Goal: Obtain resource: Download file/media

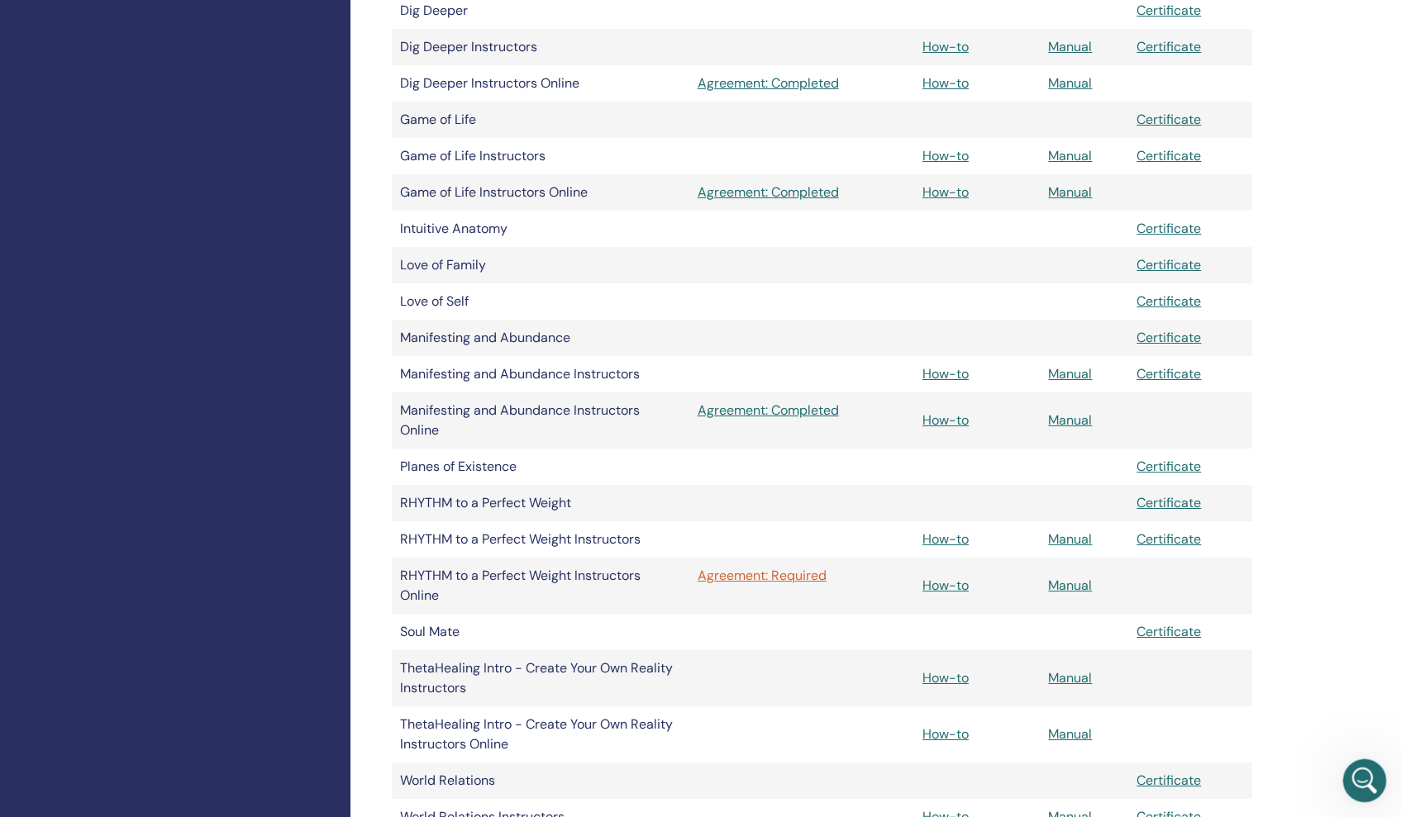
click at [1358, 782] on icon "Открыть службу сообщений Intercom" at bounding box center [1362, 778] width 27 height 27
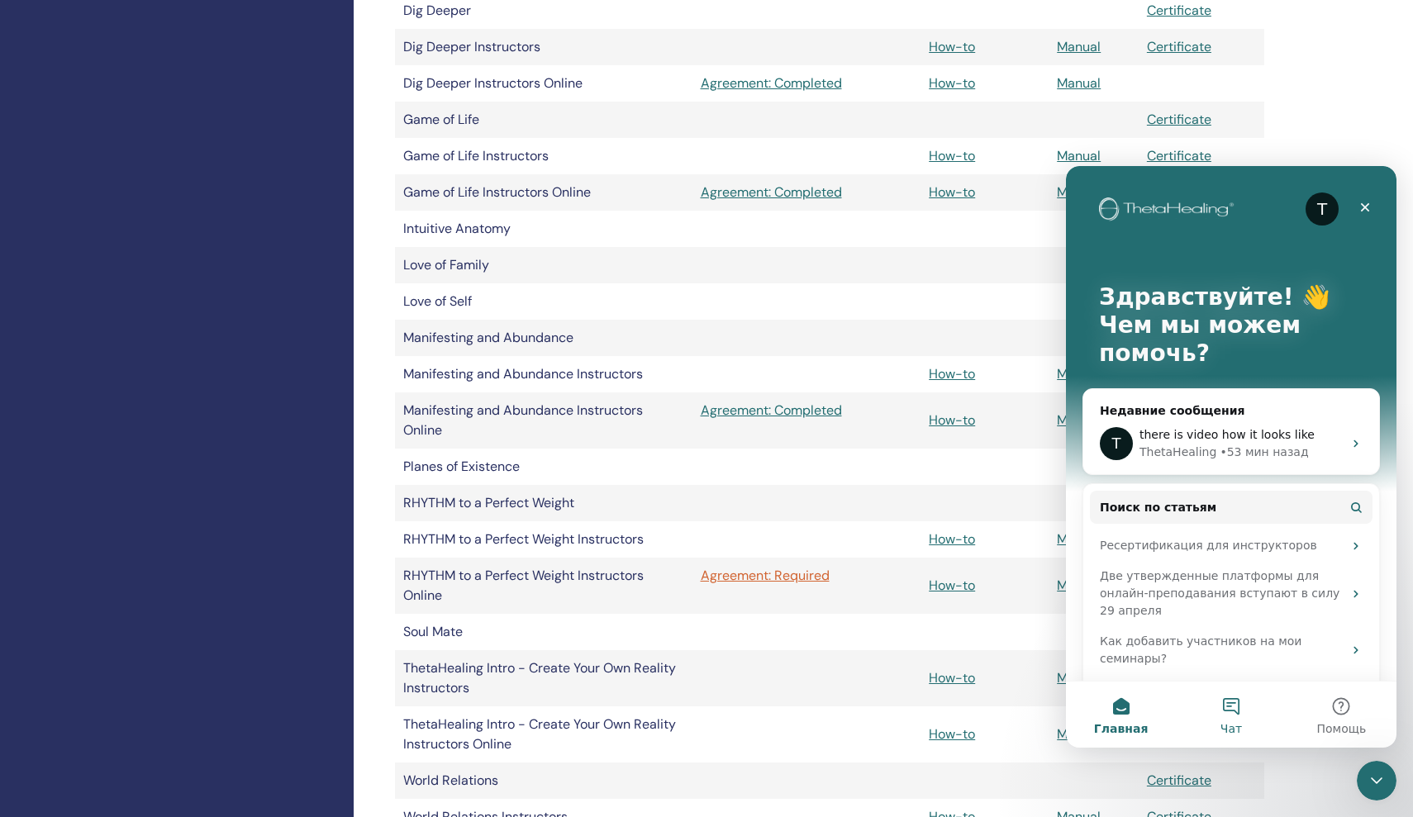
click at [1227, 706] on button "Чат" at bounding box center [1231, 715] width 110 height 66
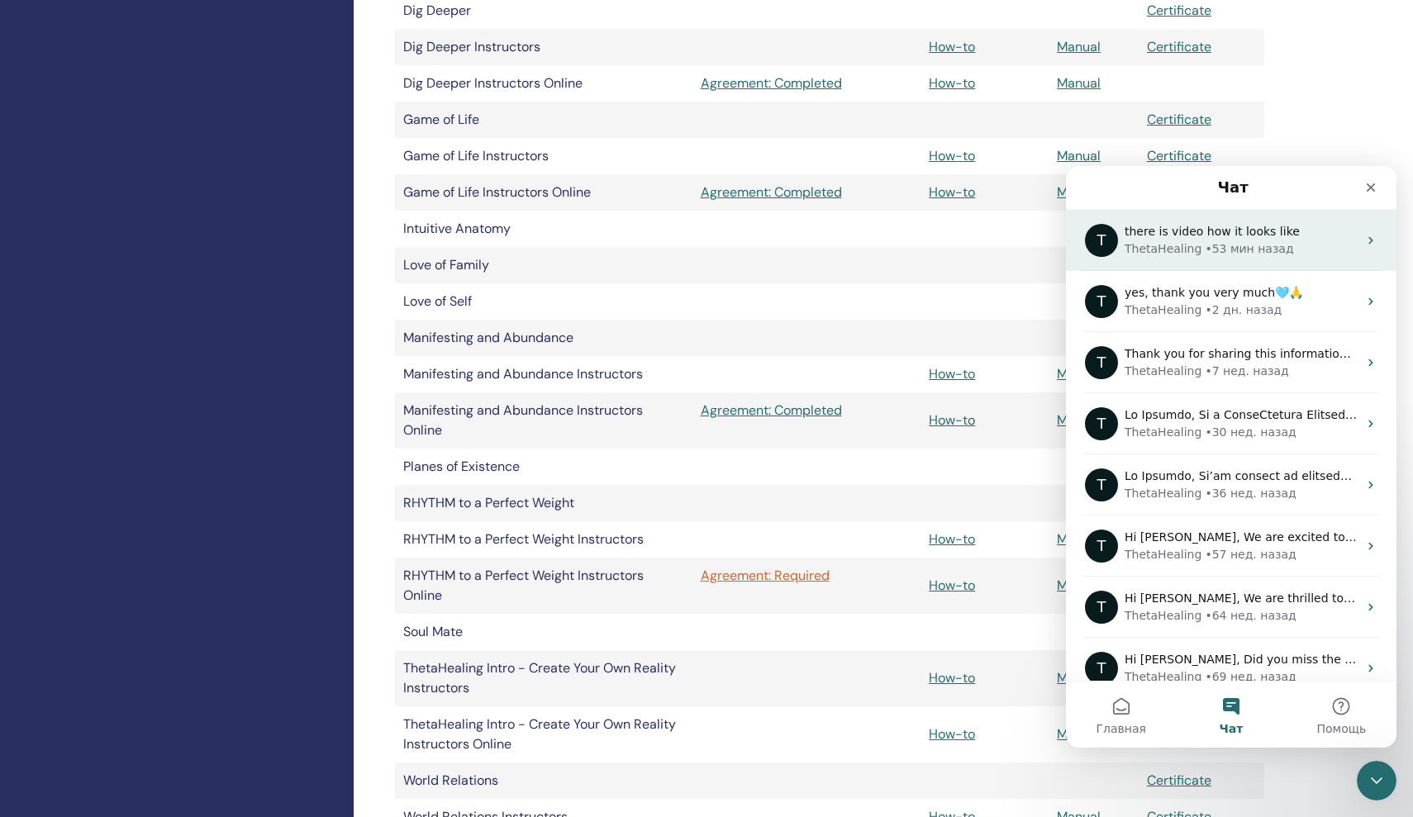
click at [1215, 249] on div "• 53 мин назад" at bounding box center [1249, 248] width 88 height 17
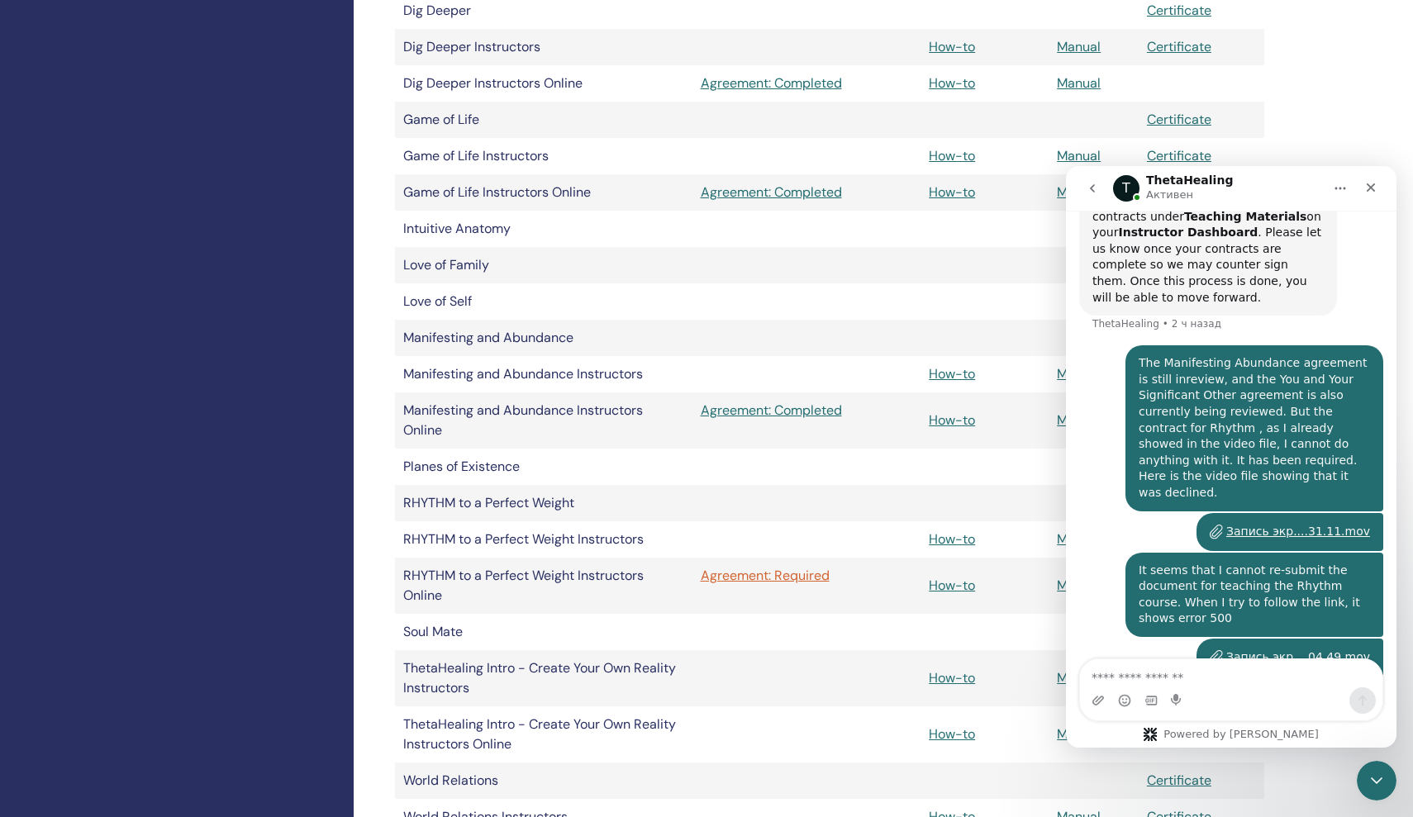
scroll to position [1242, 0]
click at [802, 577] on link "Agreement: Required" at bounding box center [807, 576] width 212 height 20
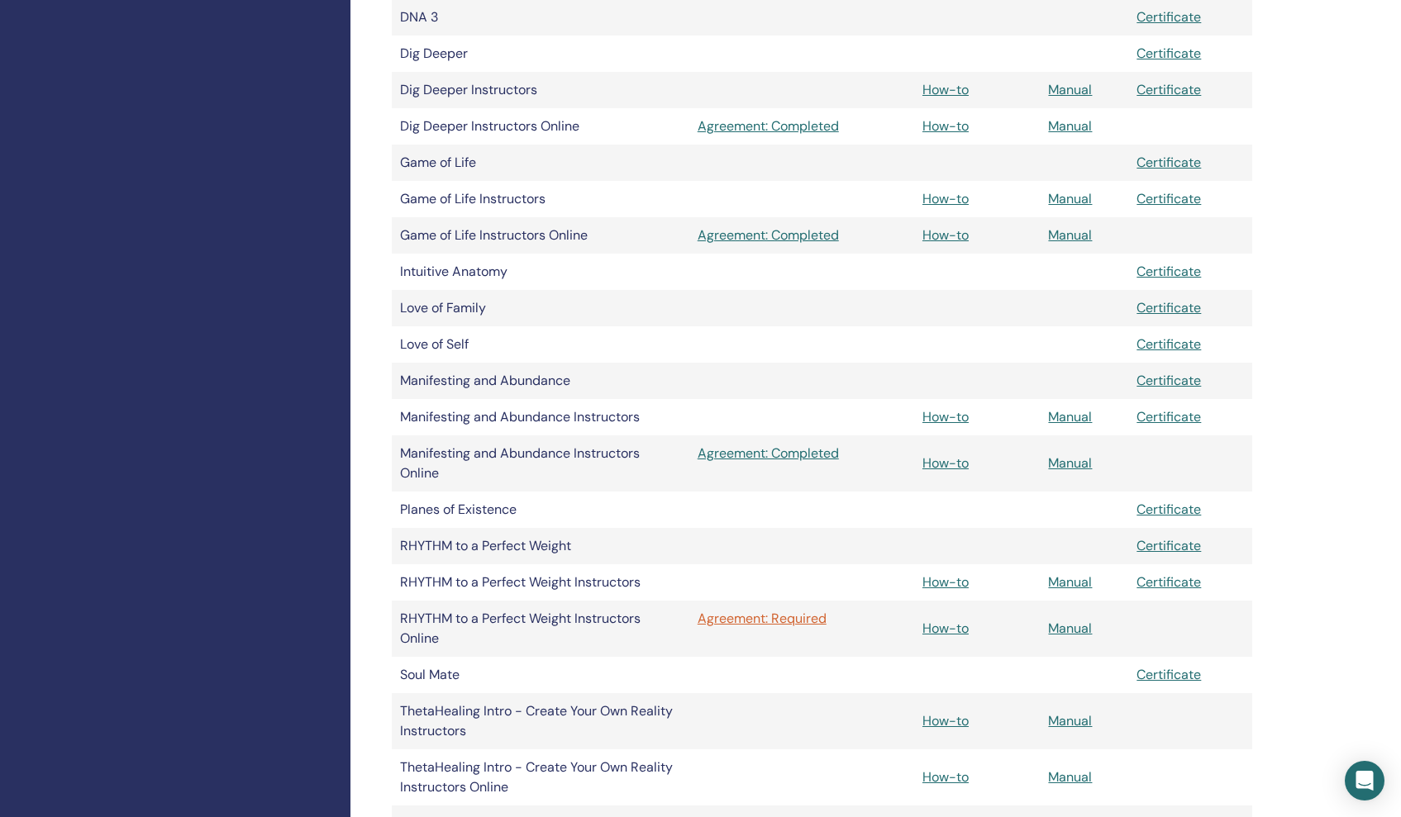
scroll to position [657, 0]
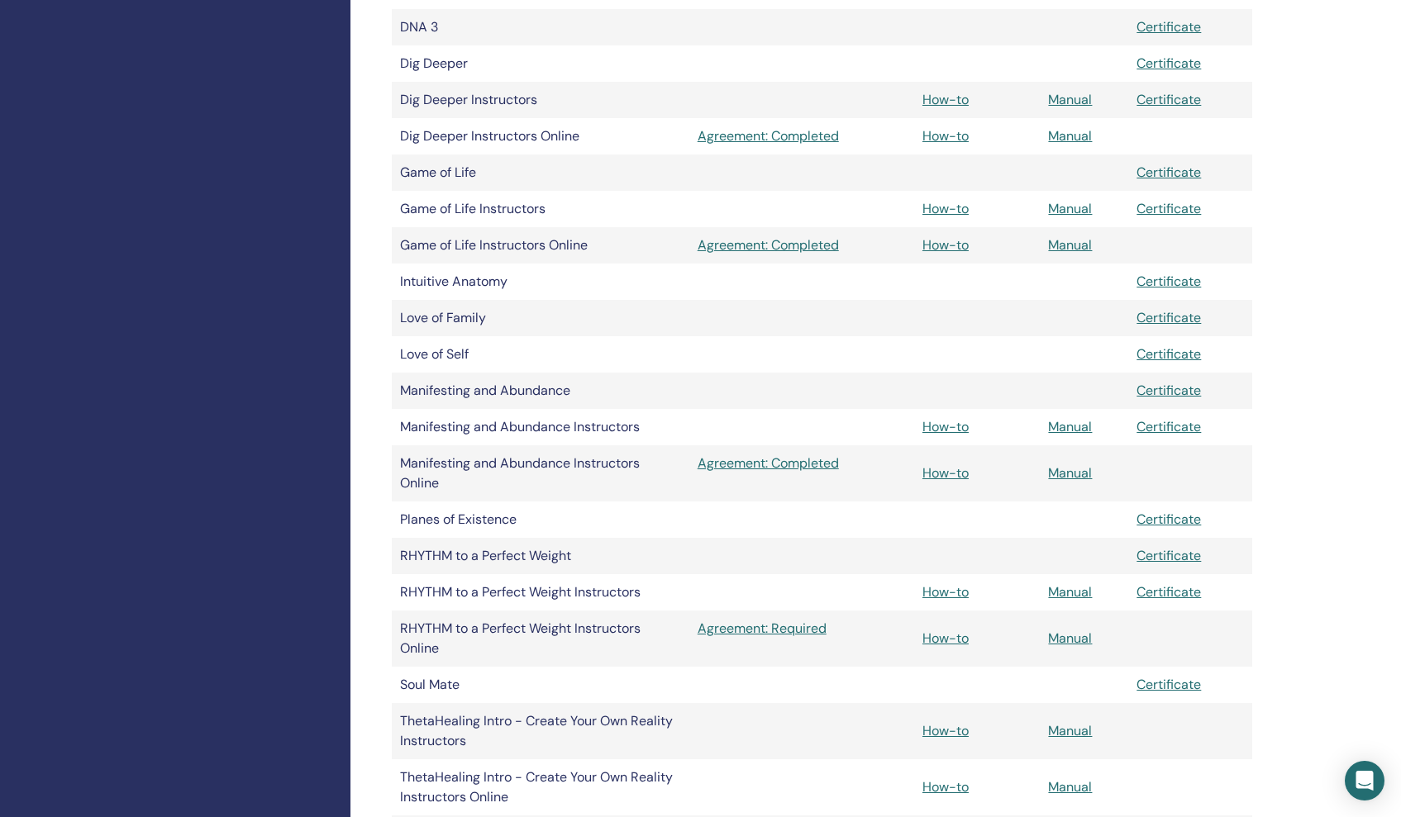
click at [806, 622] on link "Agreement: Required" at bounding box center [801, 629] width 208 height 20
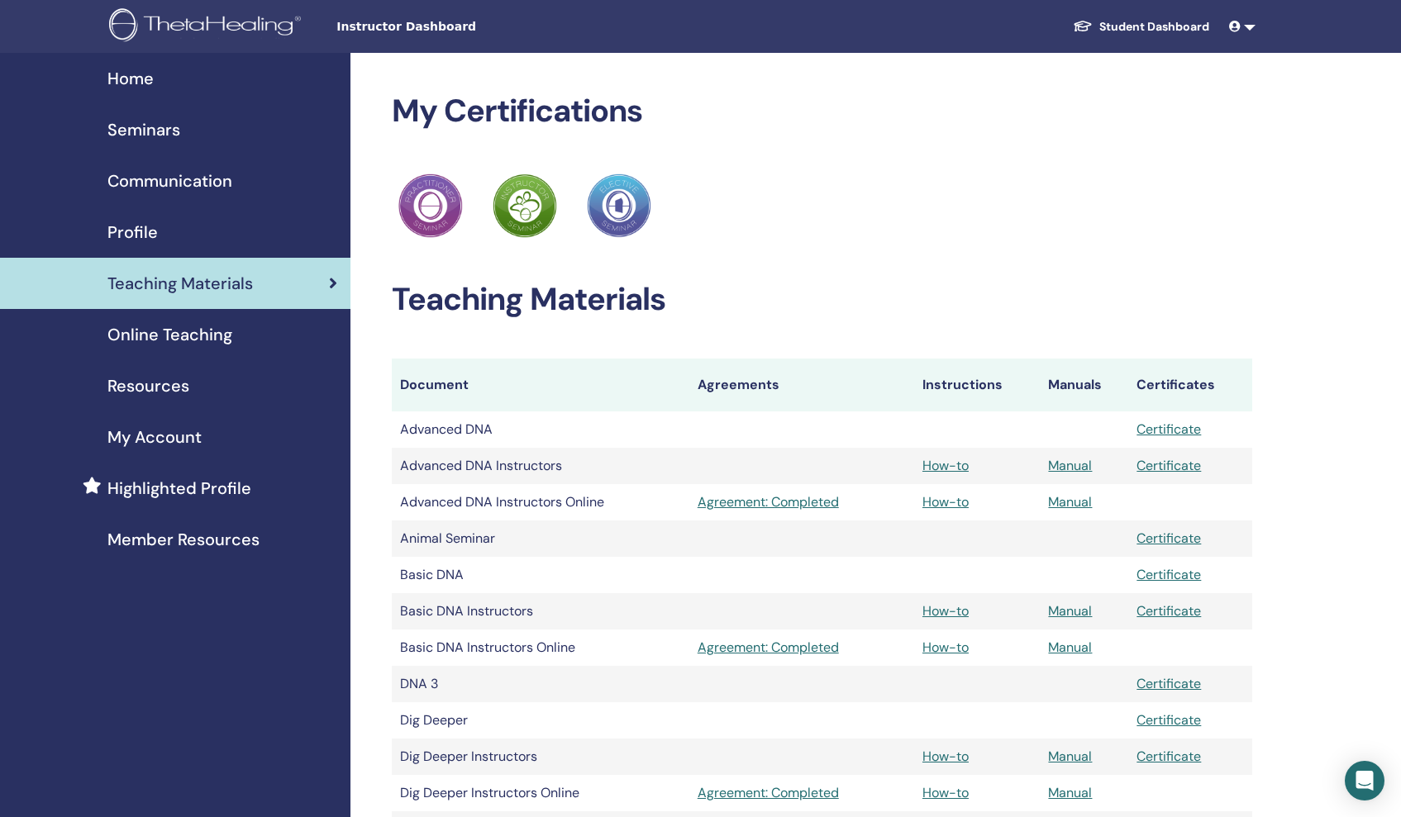
scroll to position [657, 0]
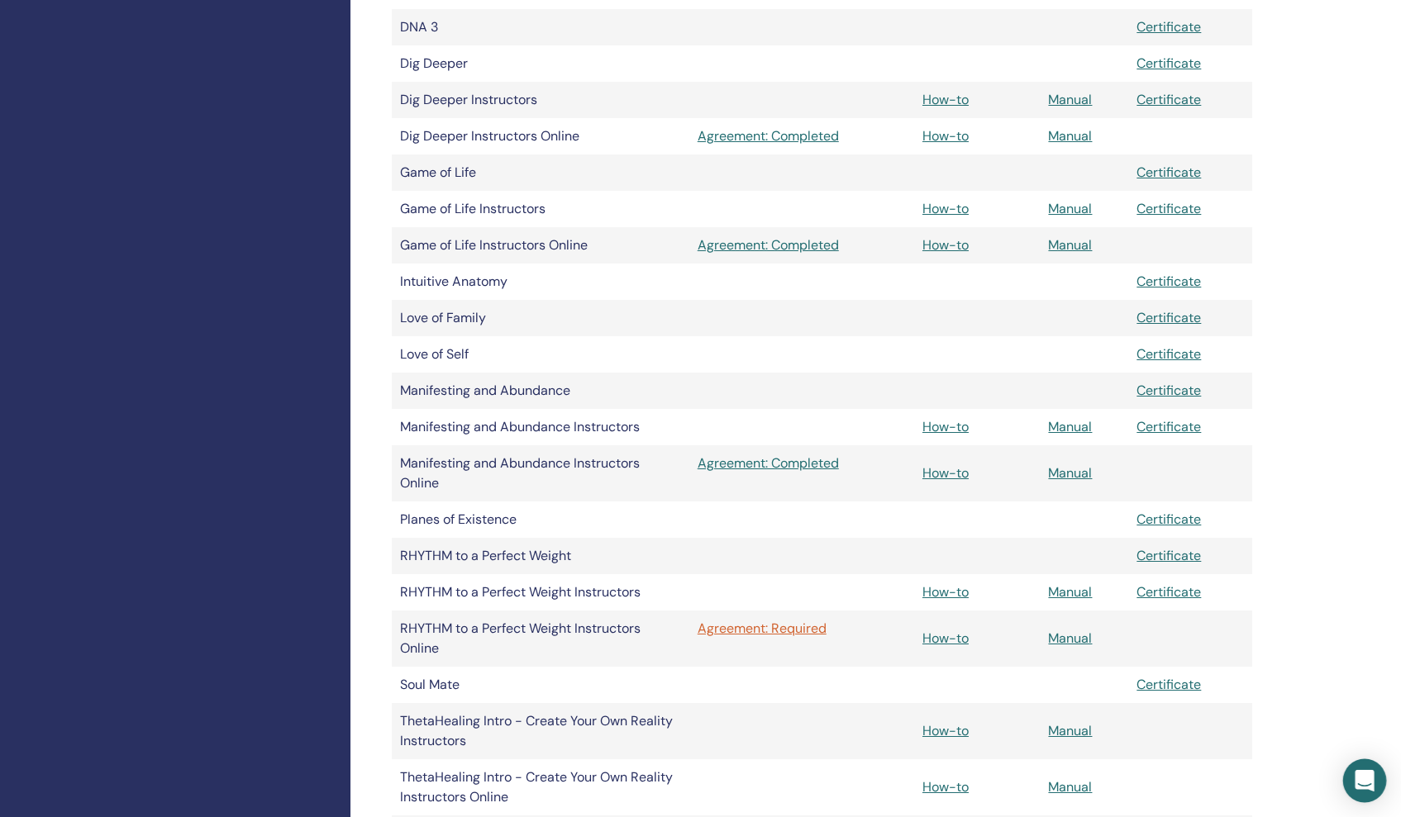
click at [1367, 781] on icon "Open Intercom Messenger" at bounding box center [1363, 780] width 19 height 21
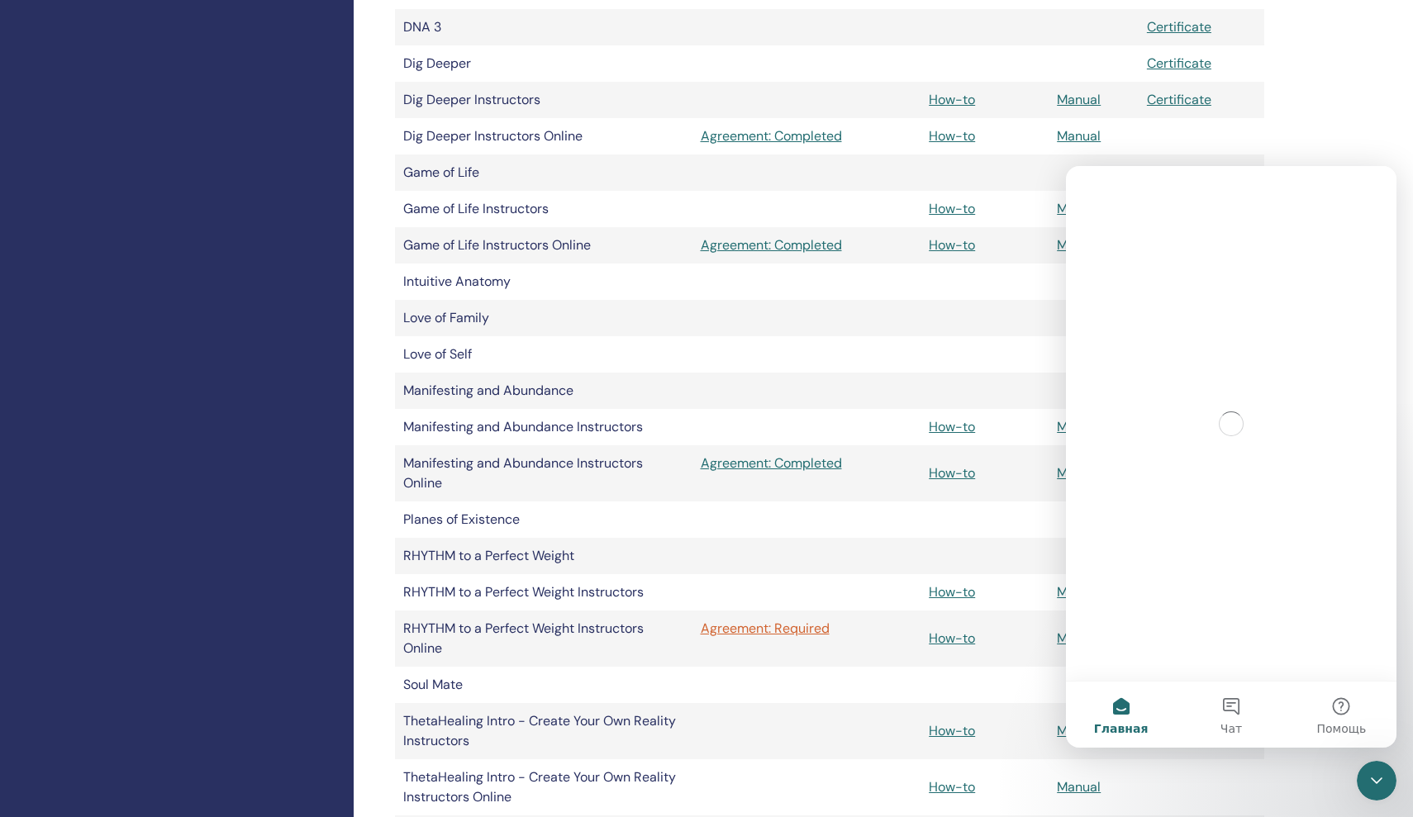
scroll to position [0, 0]
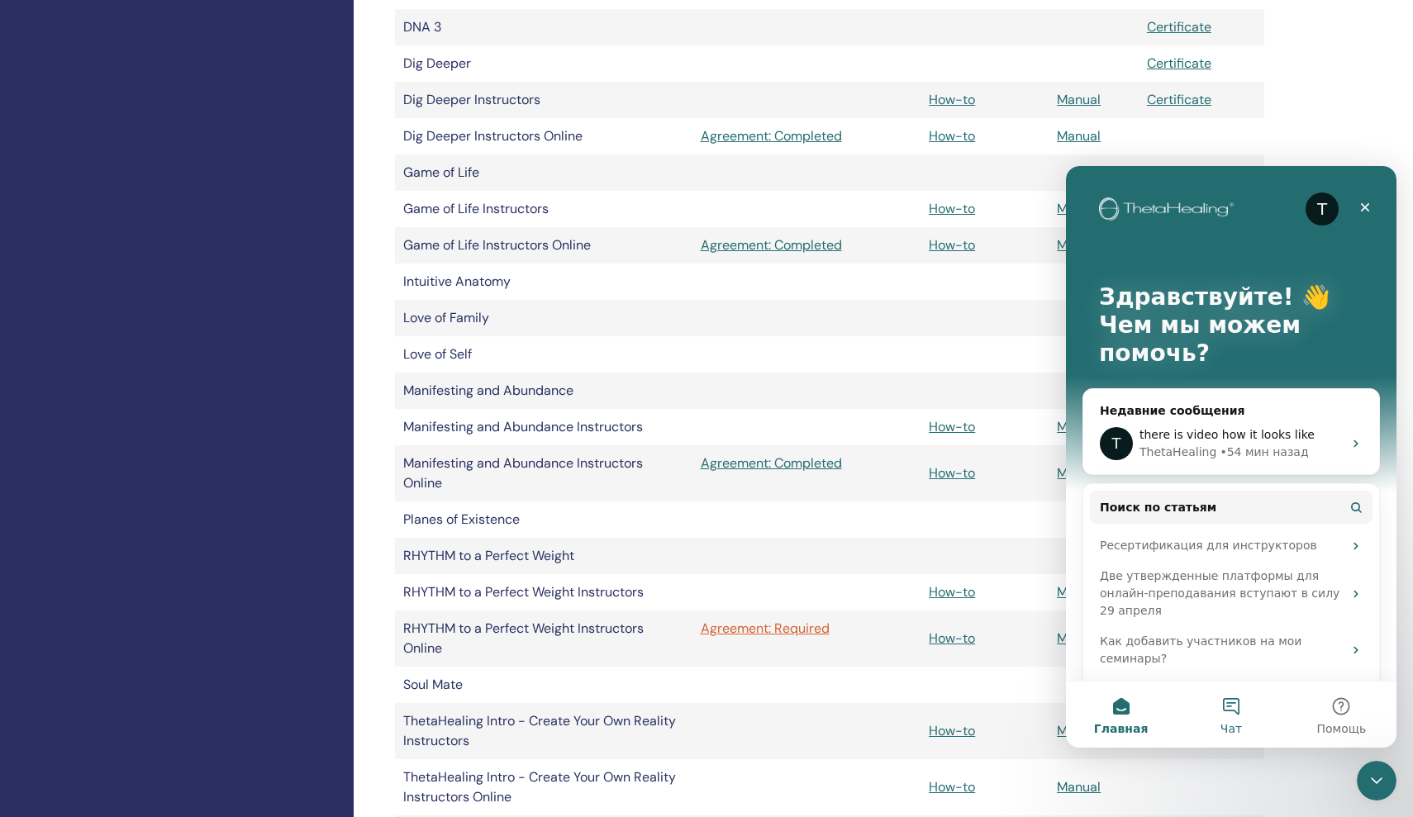
click at [1246, 697] on button "Чат" at bounding box center [1231, 715] width 110 height 66
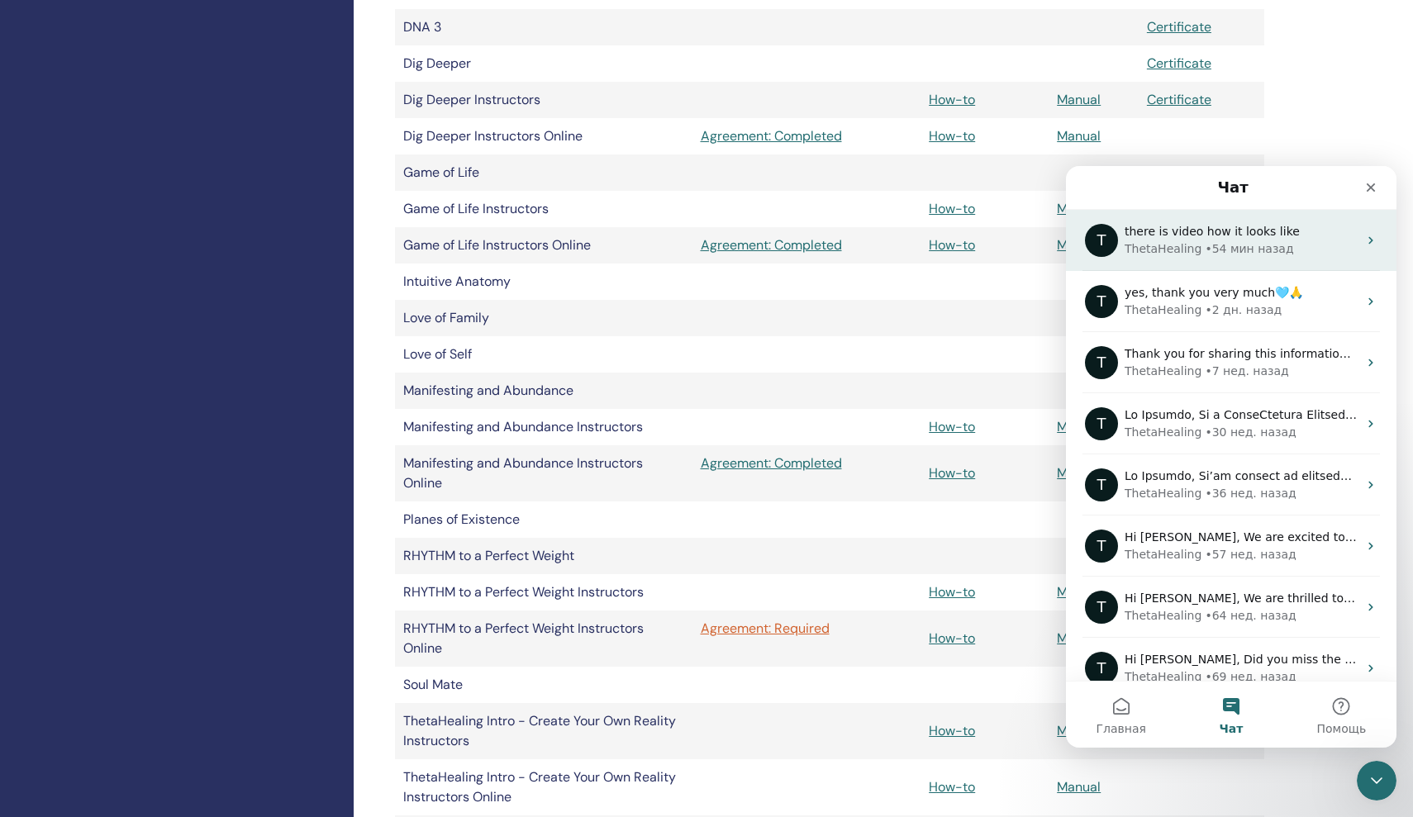
click at [1206, 245] on div "• 54 мин назад" at bounding box center [1249, 248] width 88 height 17
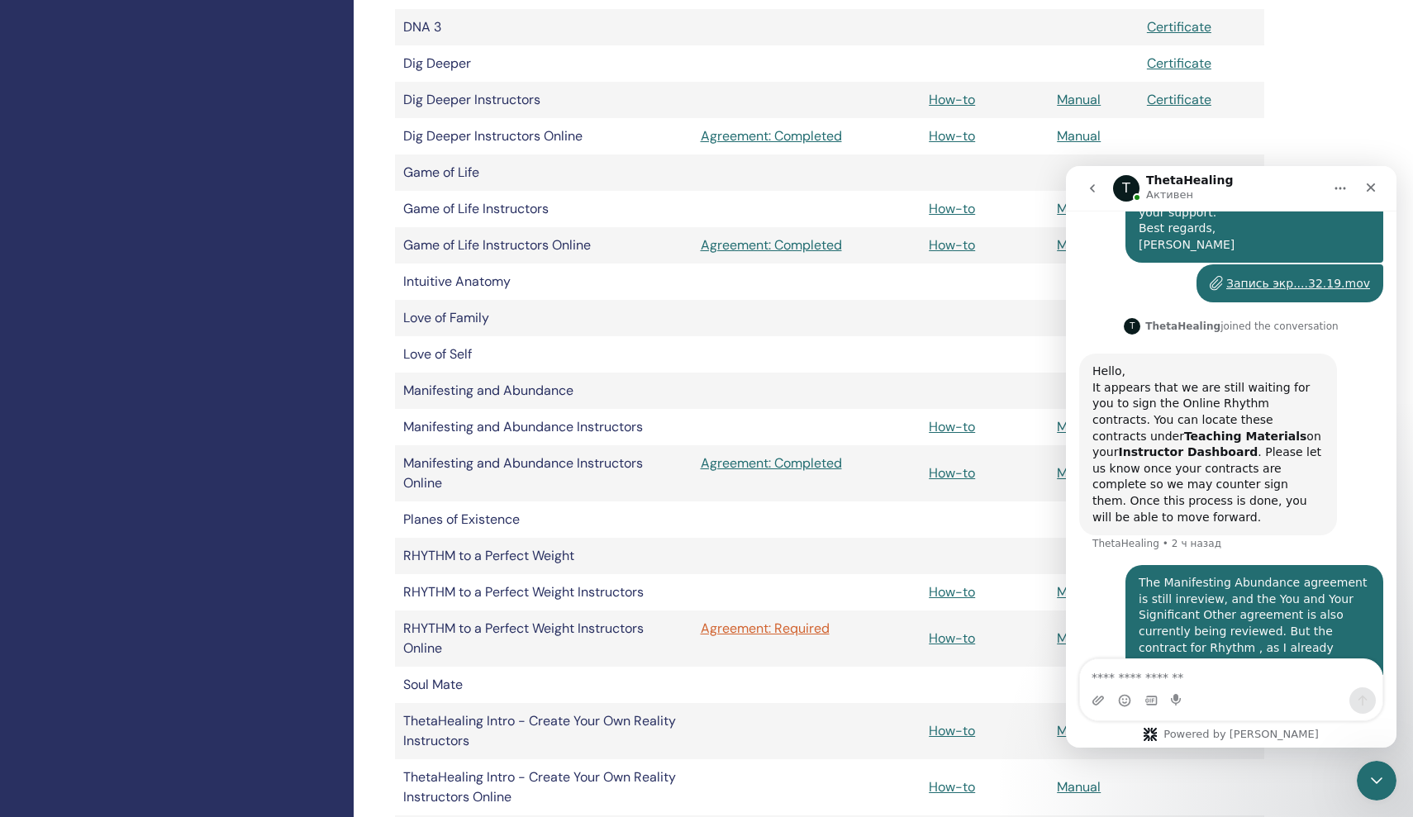
scroll to position [1242, 0]
